Goal: Information Seeking & Learning: Find specific fact

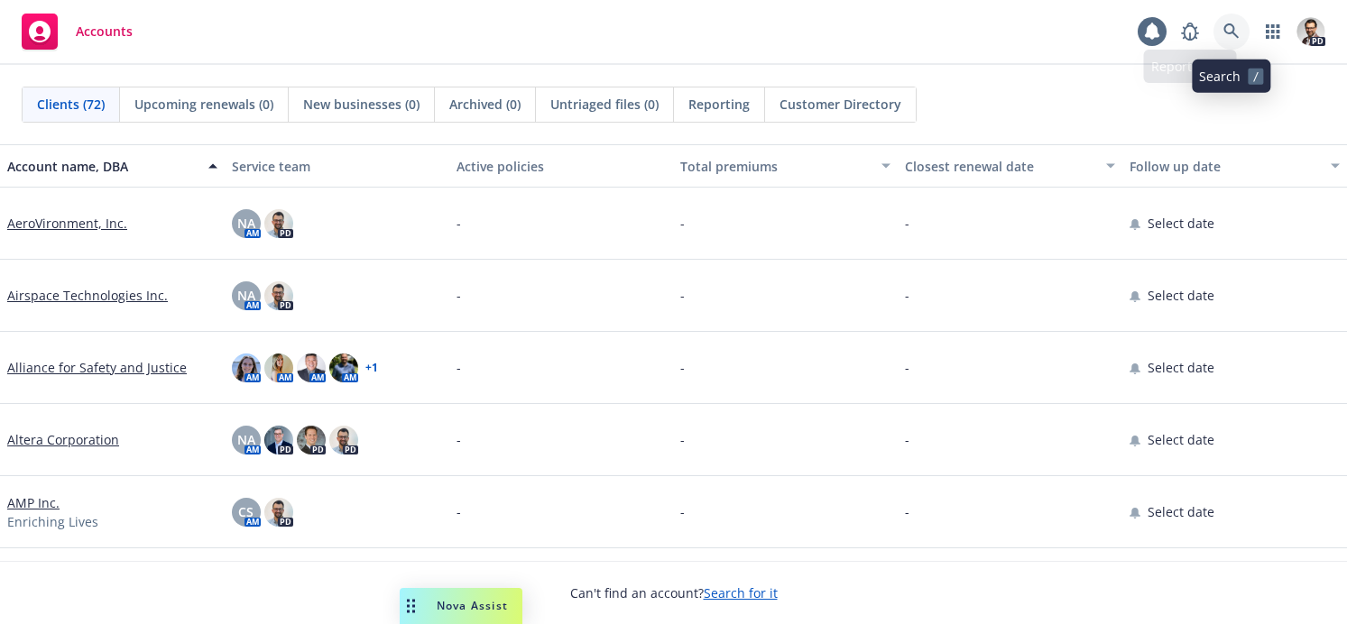
click at [1237, 23] on link at bounding box center [1231, 32] width 36 height 36
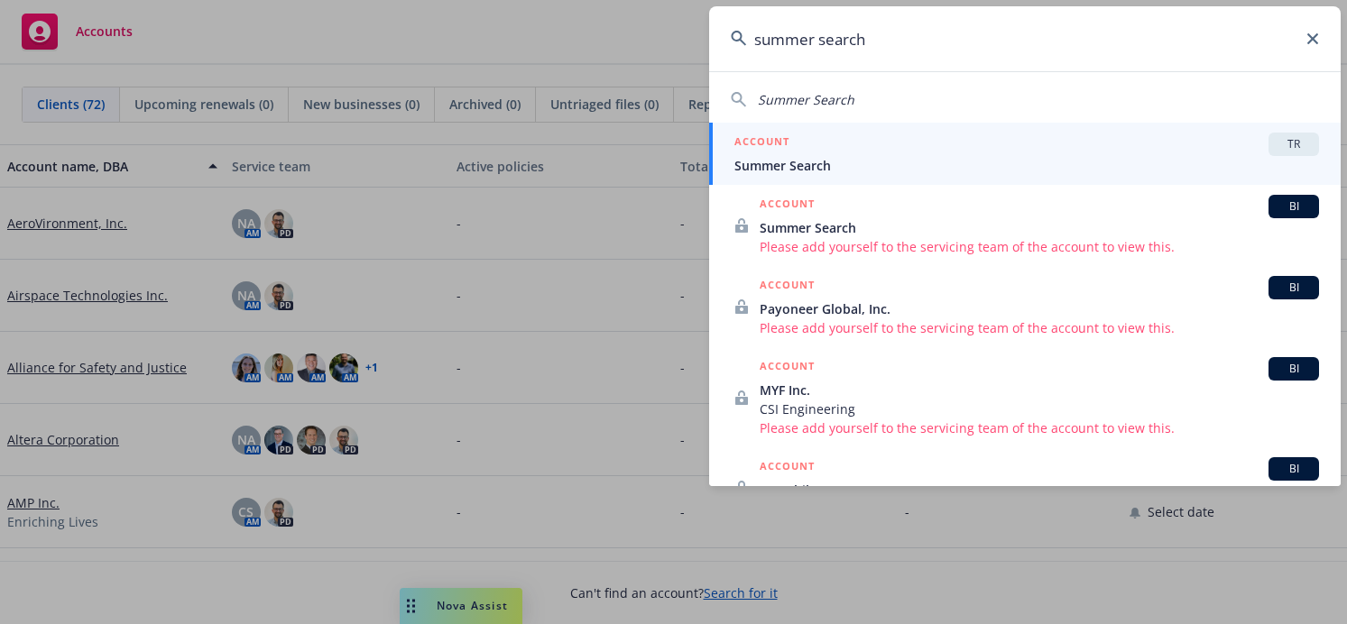
type input "summer search"
click at [855, 159] on span "Summer Search" at bounding box center [1026, 165] width 584 height 19
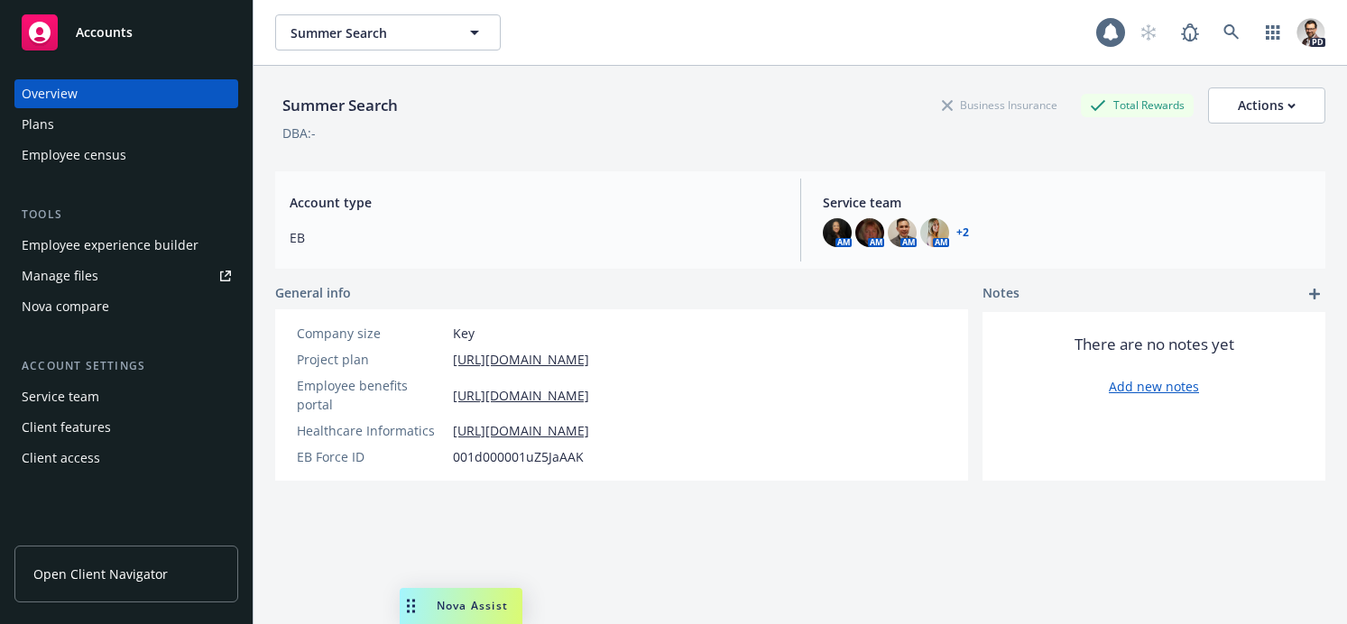
click at [75, 125] on div "Plans" at bounding box center [126, 124] width 209 height 29
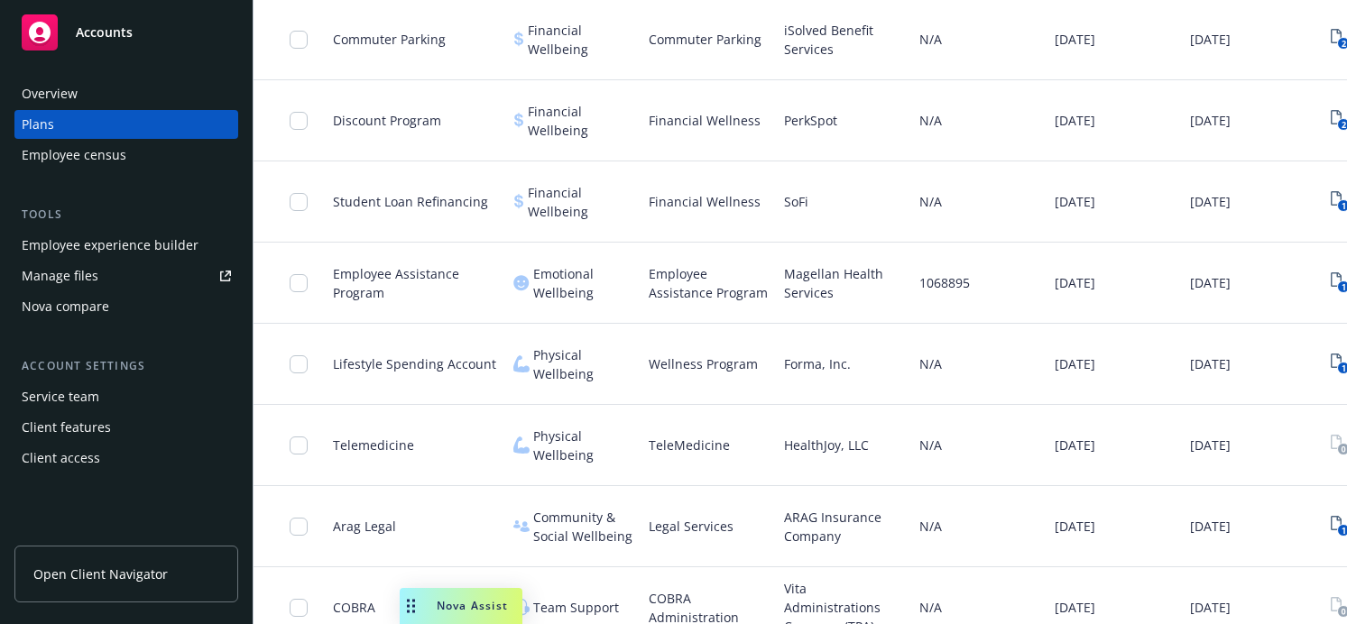
scroll to position [1338, 0]
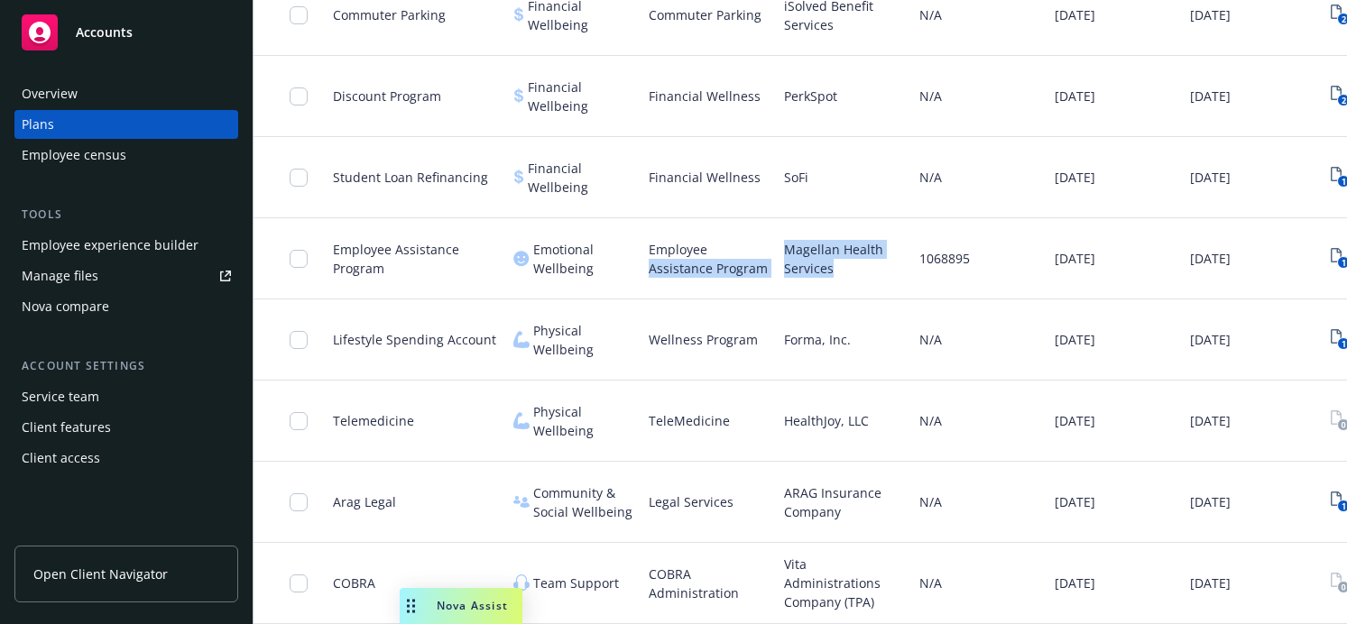
drag, startPoint x: 814, startPoint y: 267, endPoint x: 787, endPoint y: 283, distance: 30.8
click at [777, 247] on div "Magellan Health Services" at bounding box center [844, 258] width 135 height 81
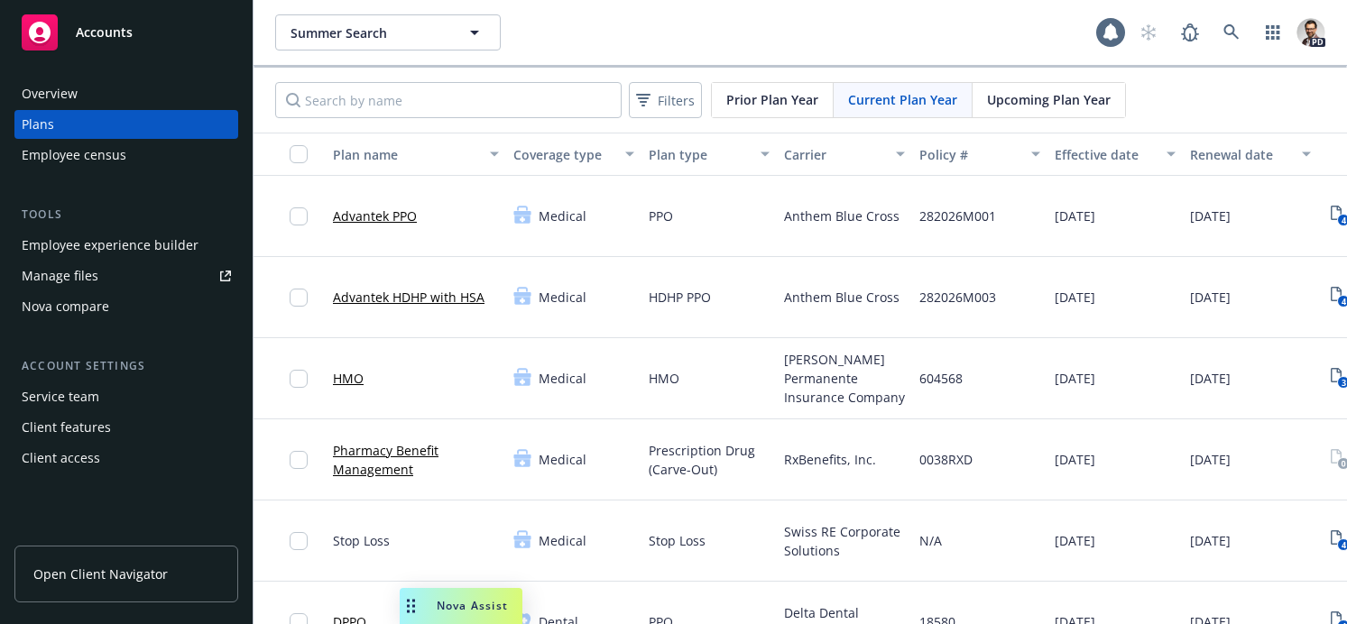
click at [421, 297] on link "Advantek HDHP with HSA" at bounding box center [409, 297] width 152 height 19
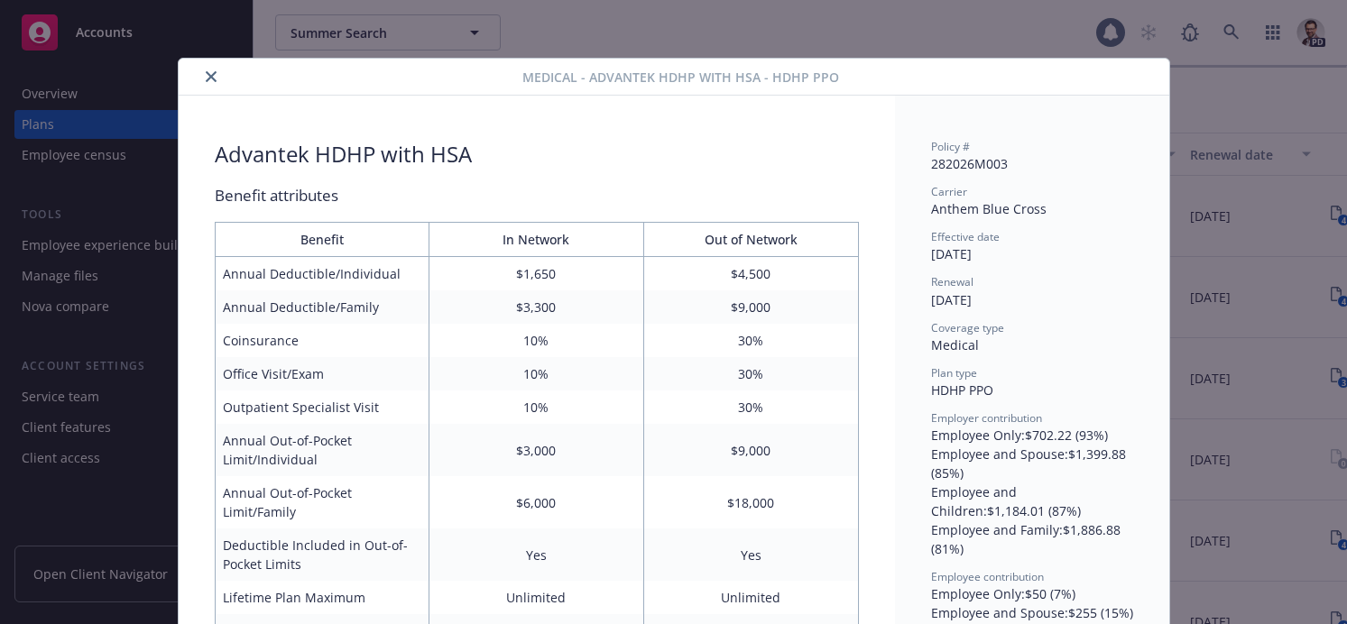
scroll to position [54, 0]
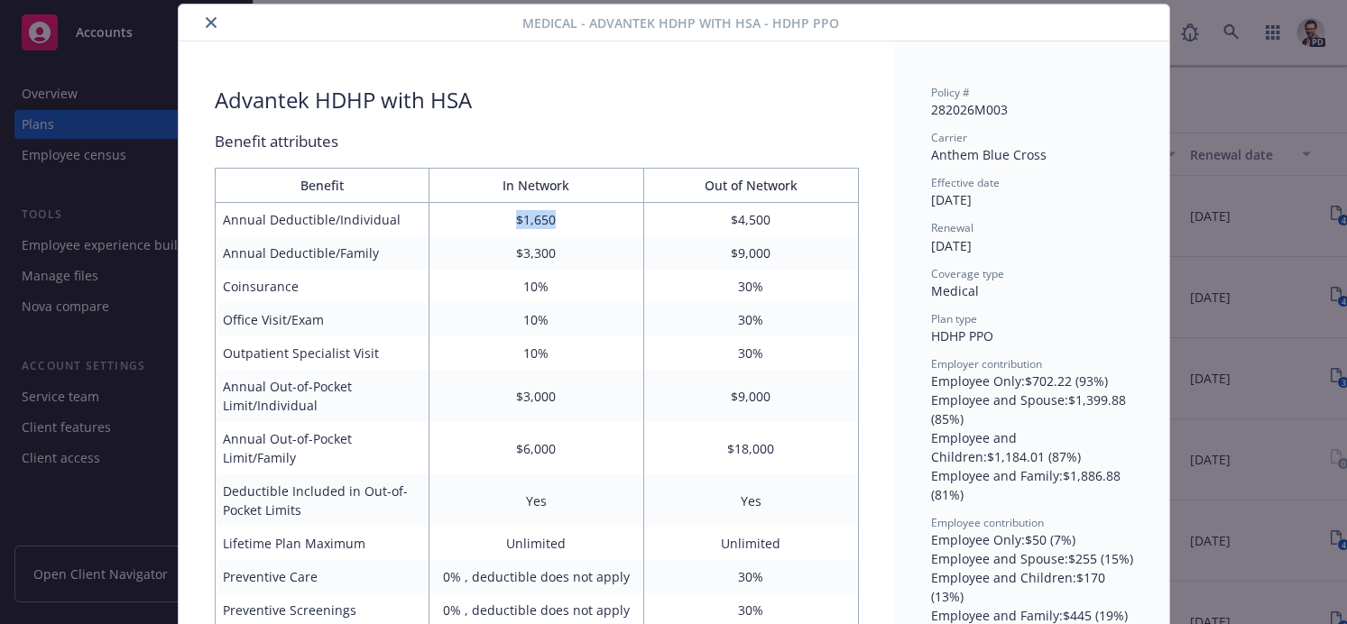
drag, startPoint x: 509, startPoint y: 218, endPoint x: 559, endPoint y: 233, distance: 52.5
click at [559, 230] on td "$1,650" at bounding box center [536, 220] width 215 height 34
drag, startPoint x: 547, startPoint y: 252, endPoint x: 591, endPoint y: 255, distance: 43.4
click at [590, 253] on td "$3,300" at bounding box center [536, 252] width 215 height 33
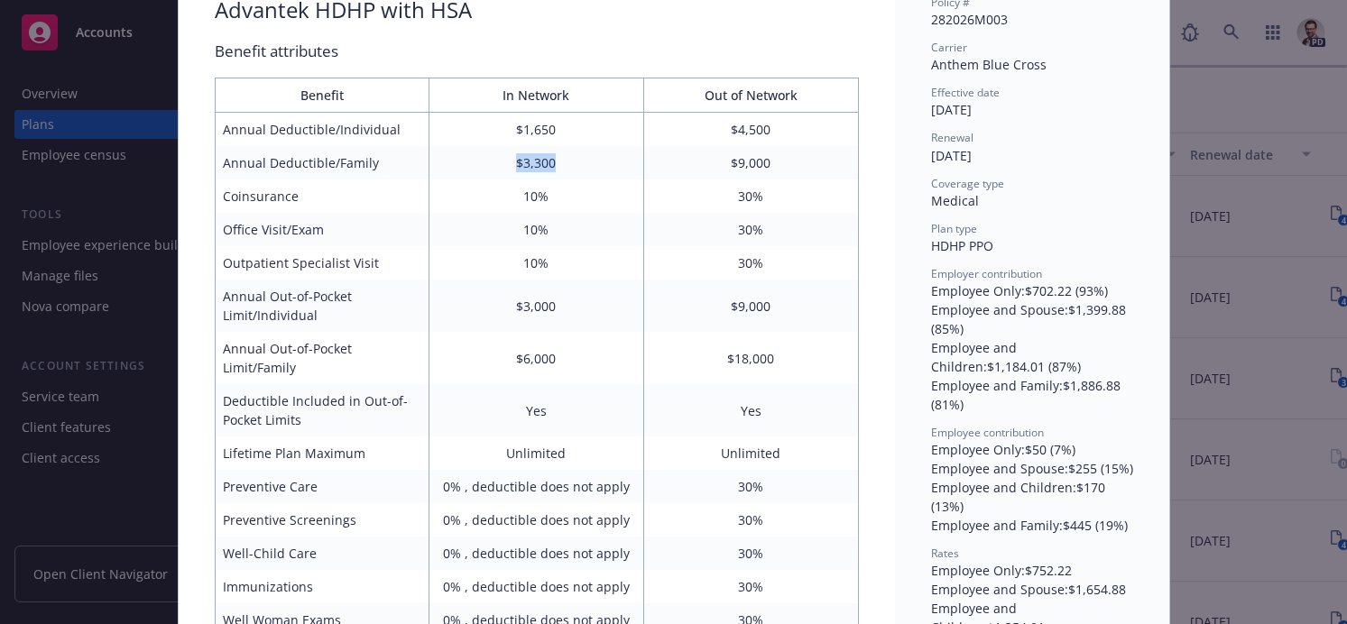
scroll to position [155, 0]
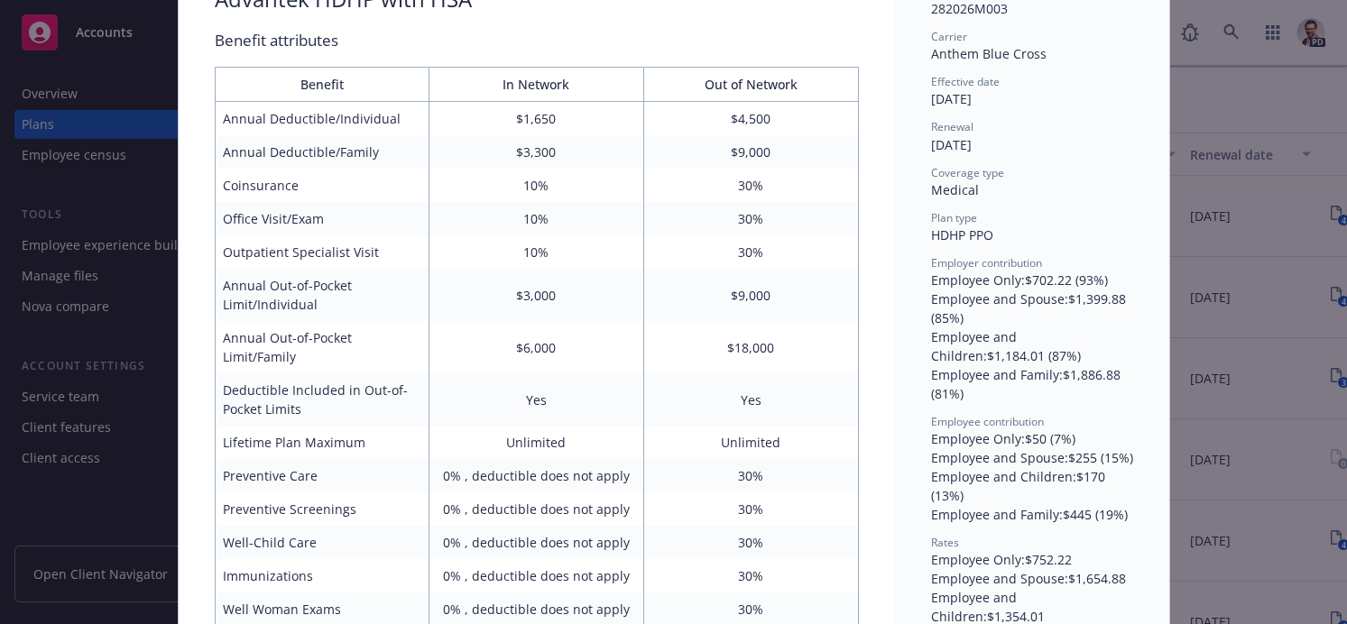
drag, startPoint x: 1269, startPoint y: 140, endPoint x: 1256, endPoint y: 128, distance: 17.9
click at [1269, 139] on div "Medical - Advantek HDHP with HSA - HDHP PPO Advantek HDHP with HSA Benefit attr…" at bounding box center [673, 312] width 1347 height 624
